Goal: Transaction & Acquisition: Download file/media

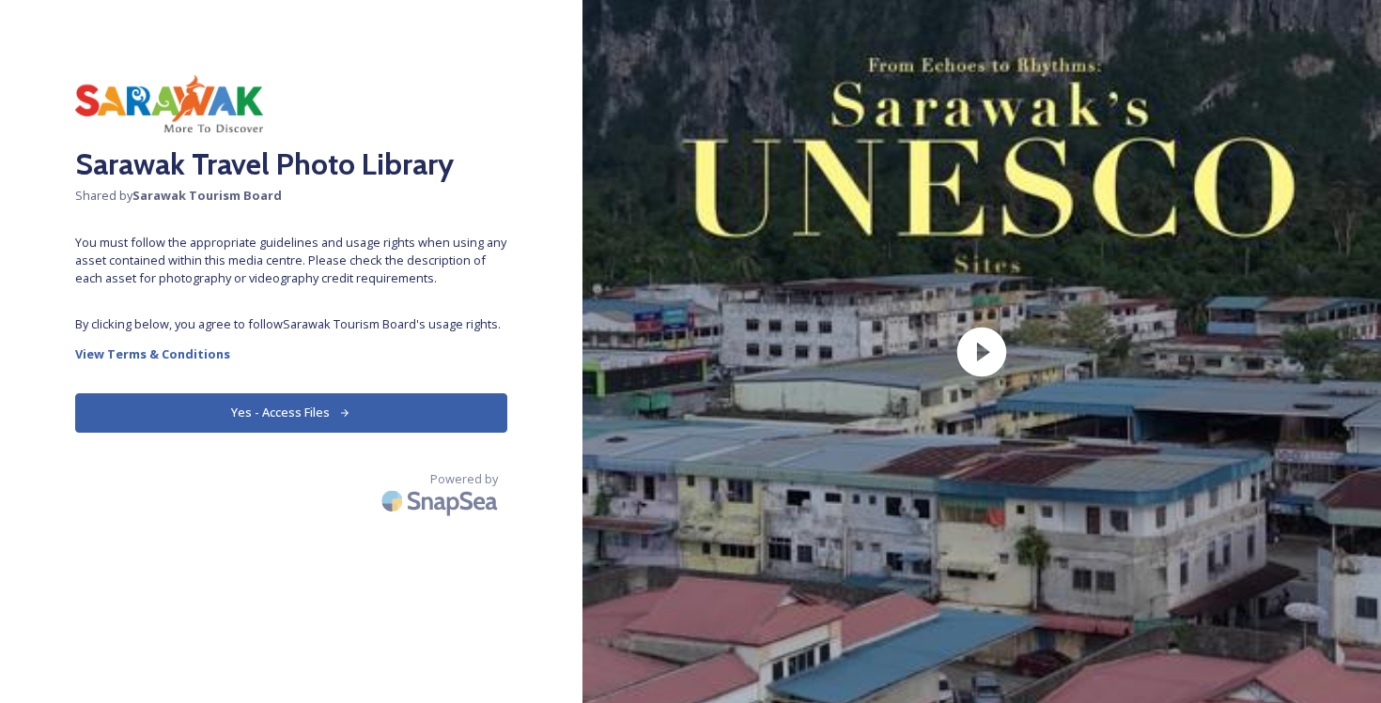
click at [354, 406] on button "Yes - Access Files" at bounding box center [291, 413] width 432 height 39
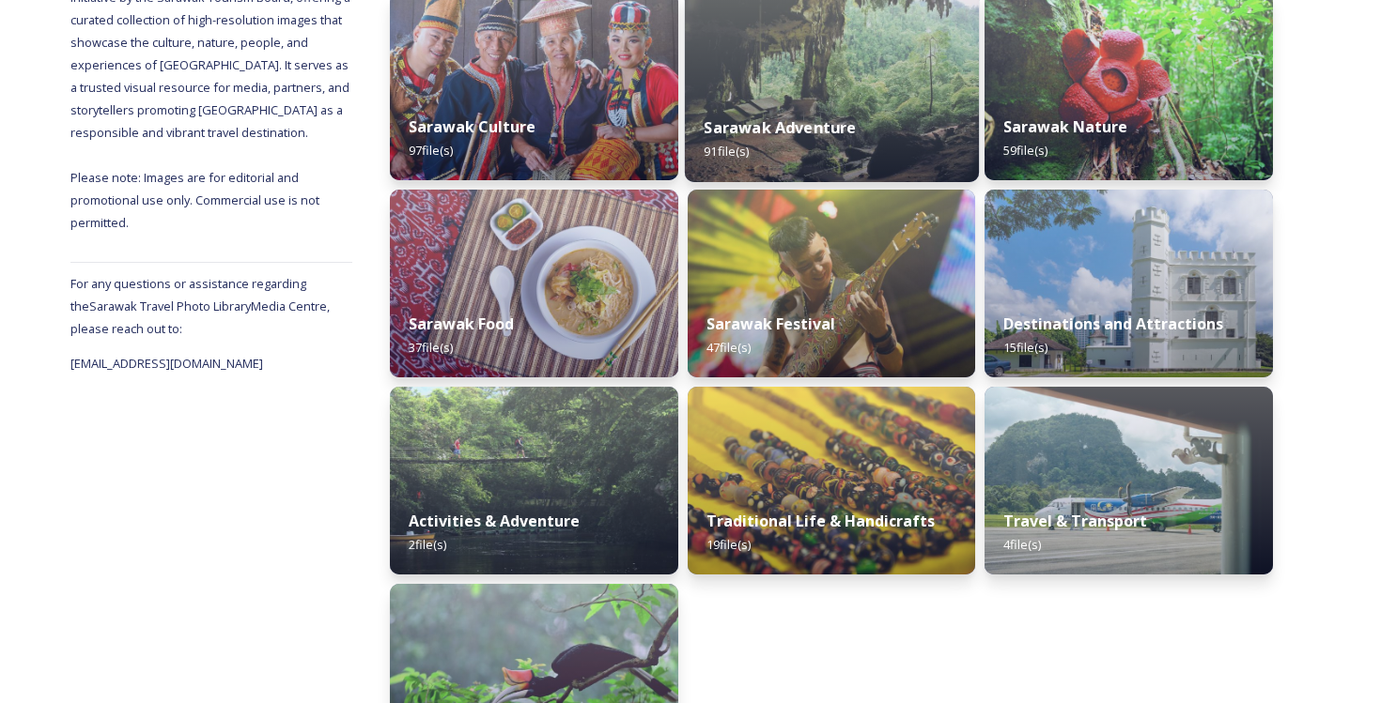
scroll to position [311, 0]
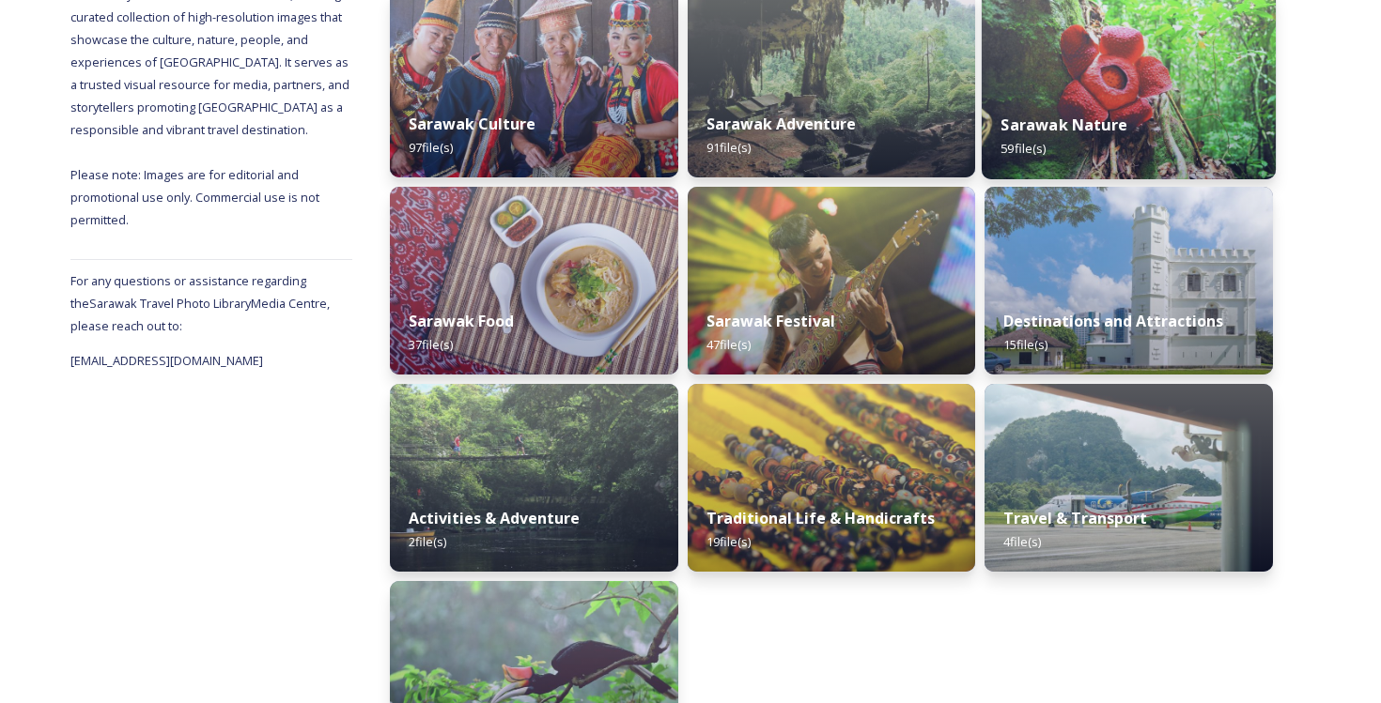
click at [1158, 118] on div "Sarawak Nature 59 file(s)" at bounding box center [1128, 136] width 294 height 85
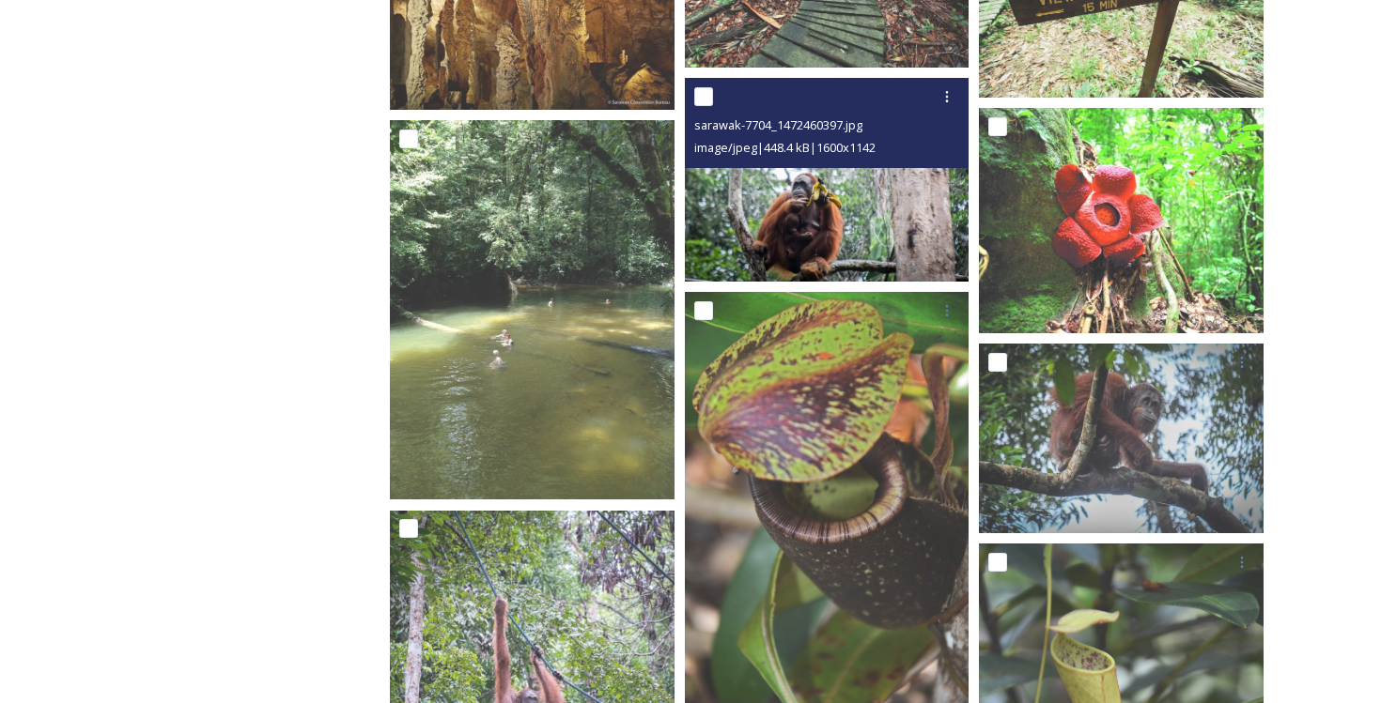
scroll to position [1054, 0]
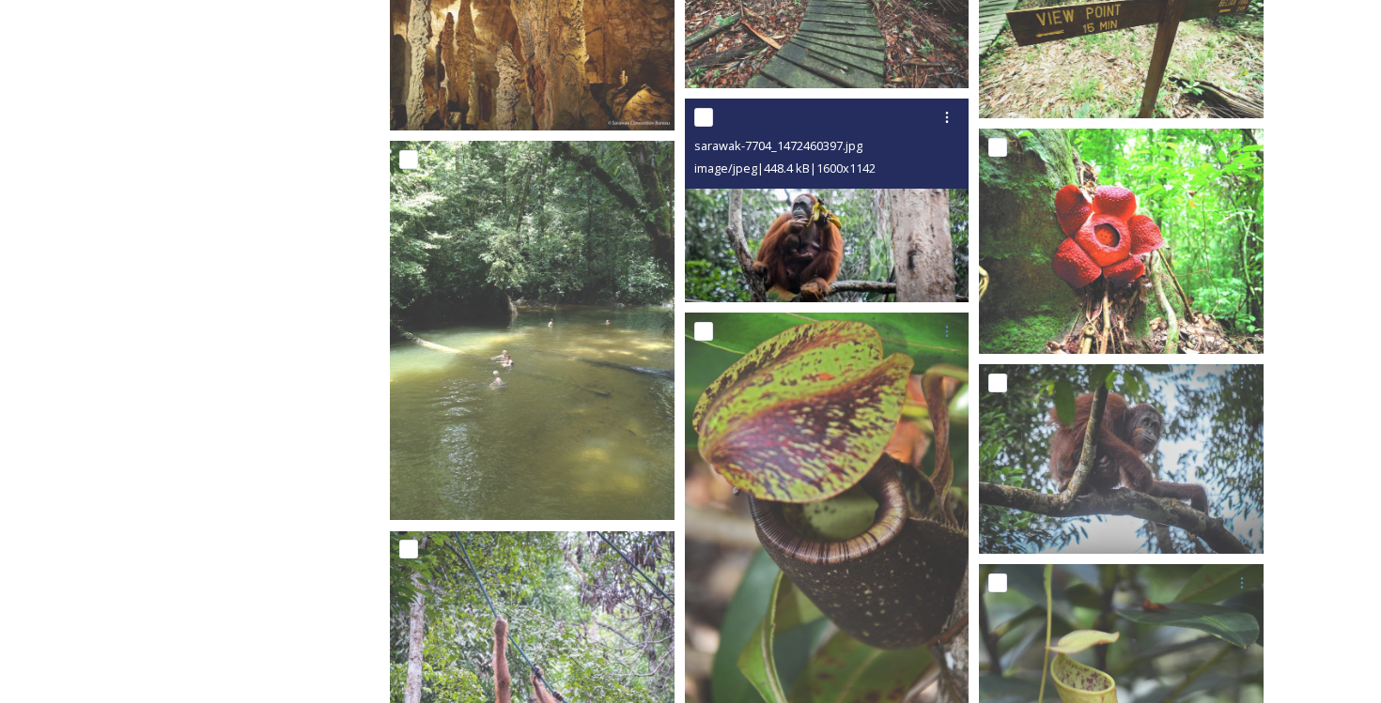
click at [705, 111] on input "checkbox" at bounding box center [703, 117] width 19 height 19
checkbox input "true"
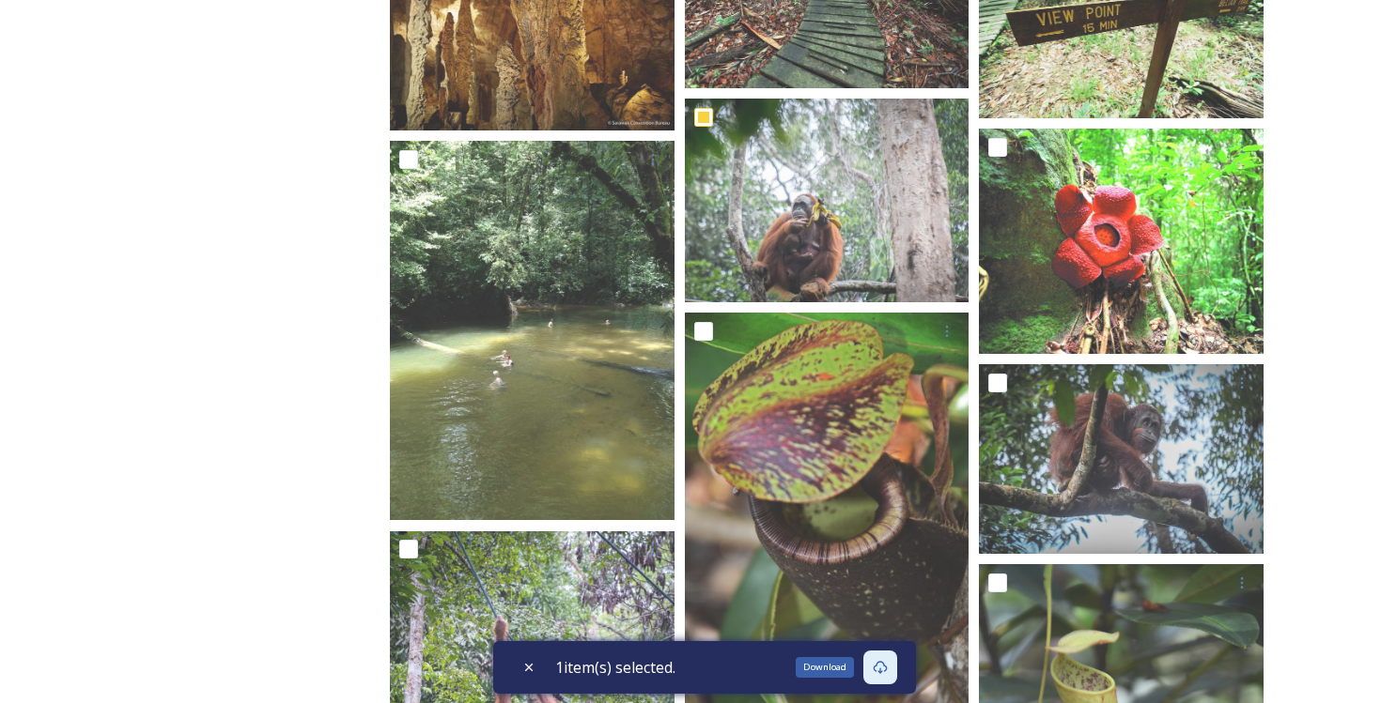
click at [888, 664] on icon at bounding box center [880, 667] width 15 height 15
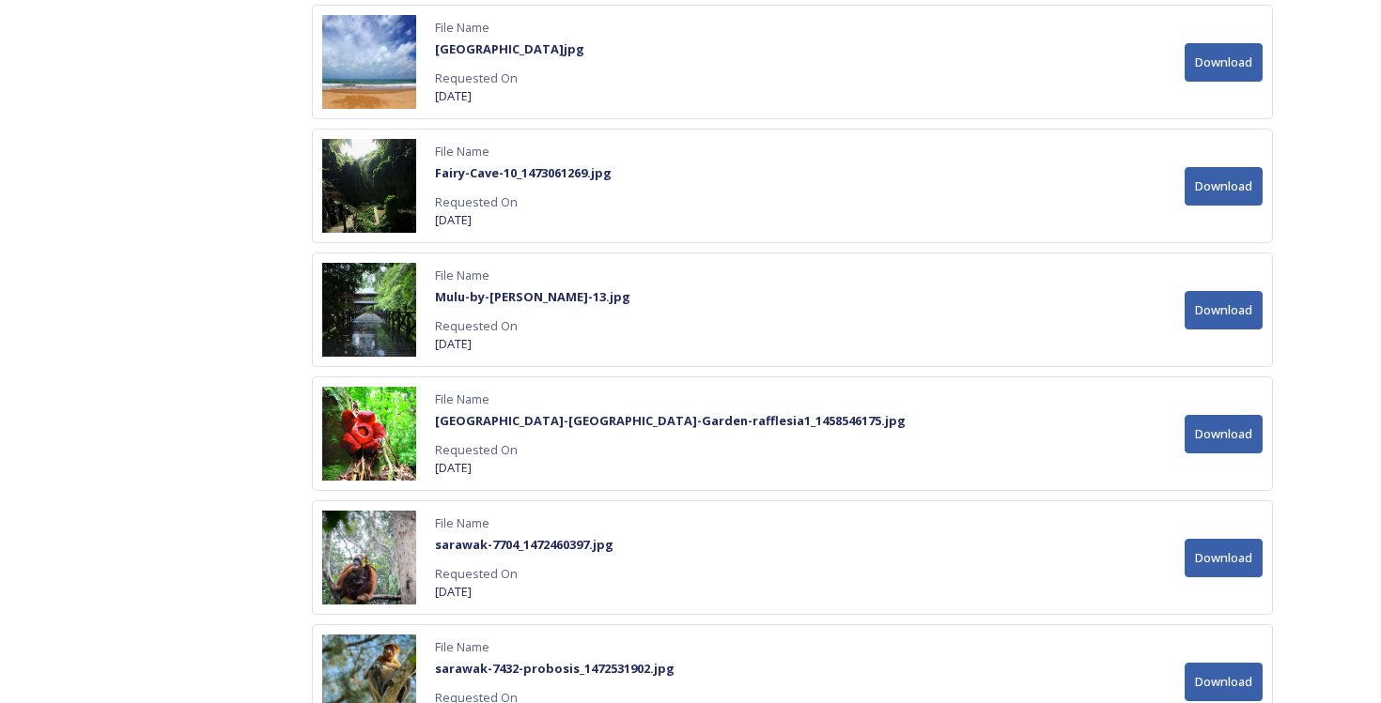
scroll to position [4190, 0]
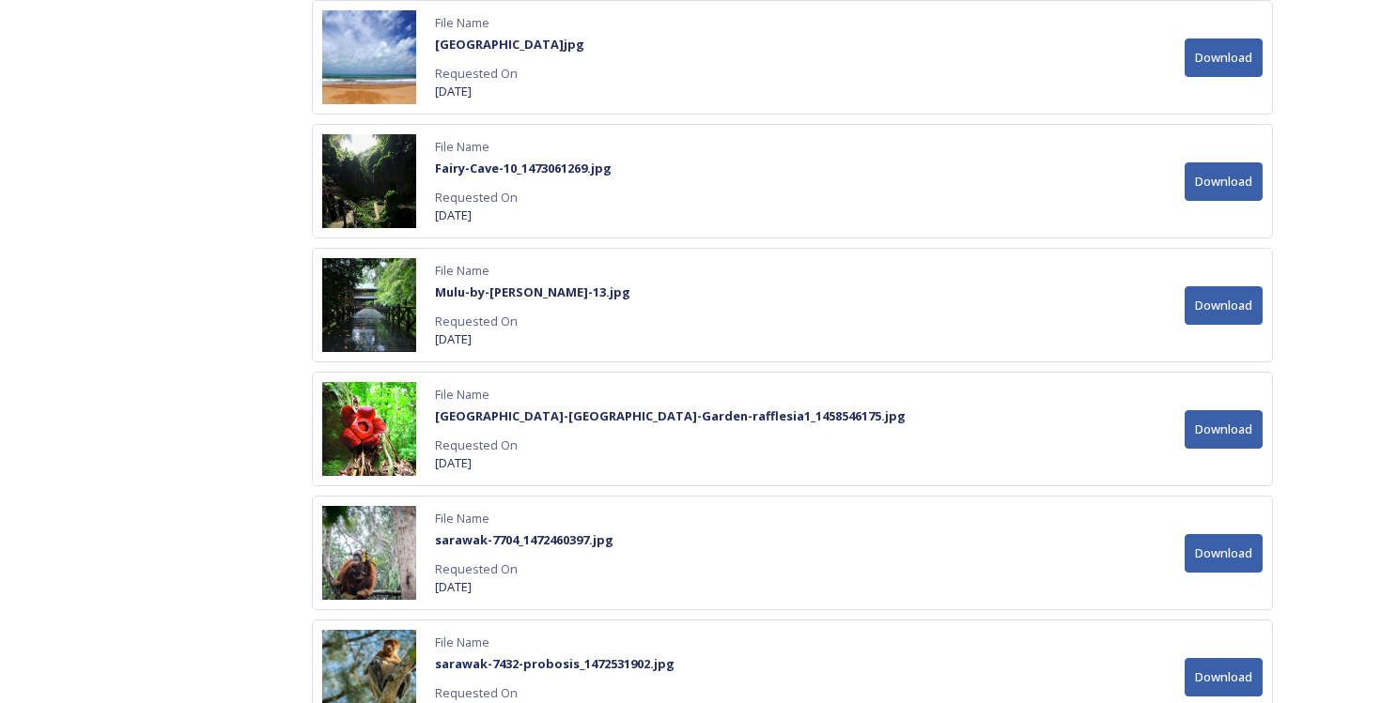
click at [1225, 555] on button "Download" at bounding box center [1223, 553] width 78 height 39
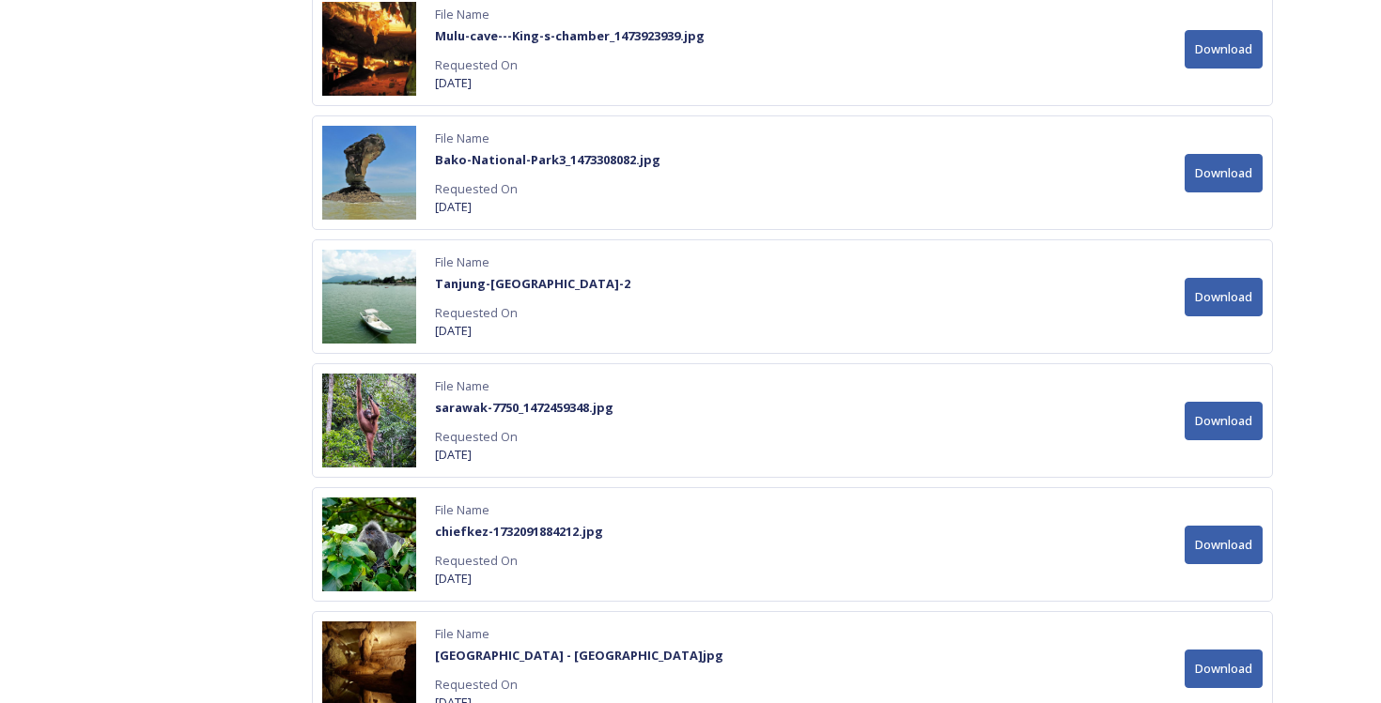
scroll to position [5018, 0]
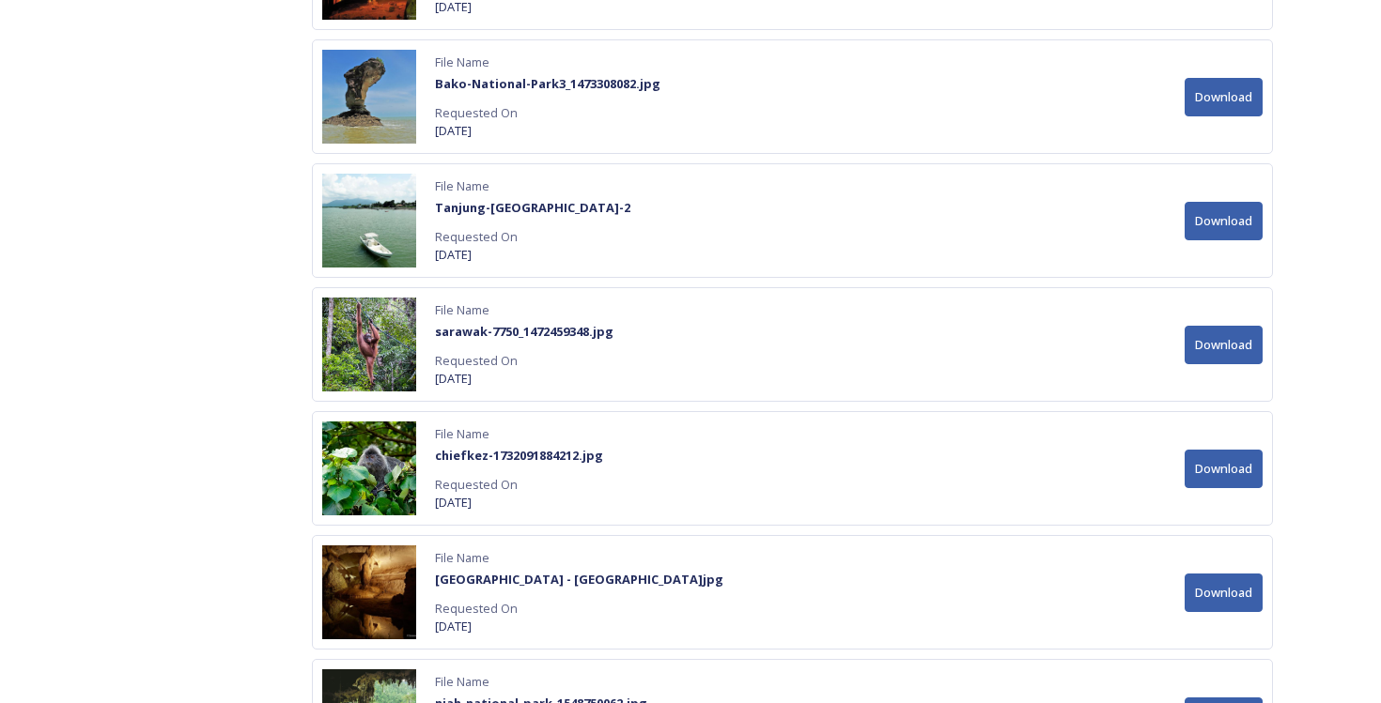
click at [1226, 348] on button "Download" at bounding box center [1223, 345] width 78 height 39
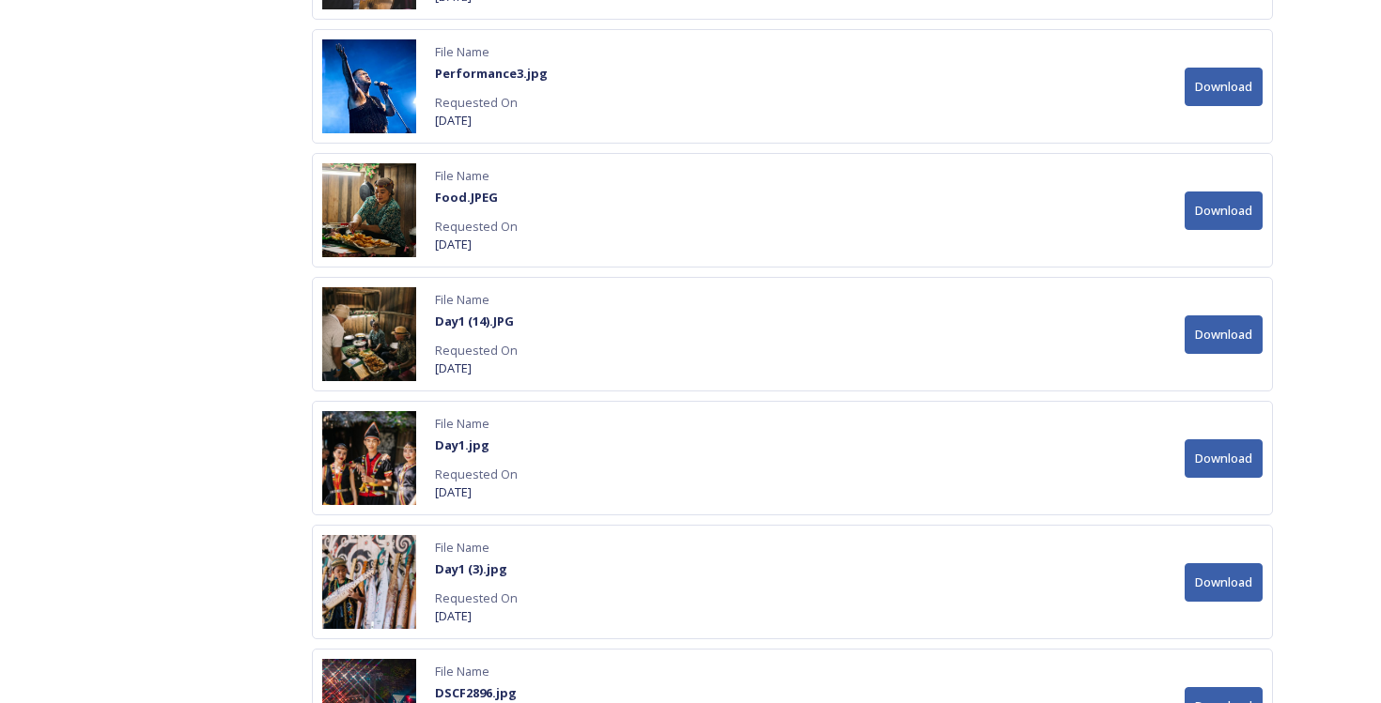
scroll to position [13882, 0]
